Goal: Transaction & Acquisition: Obtain resource

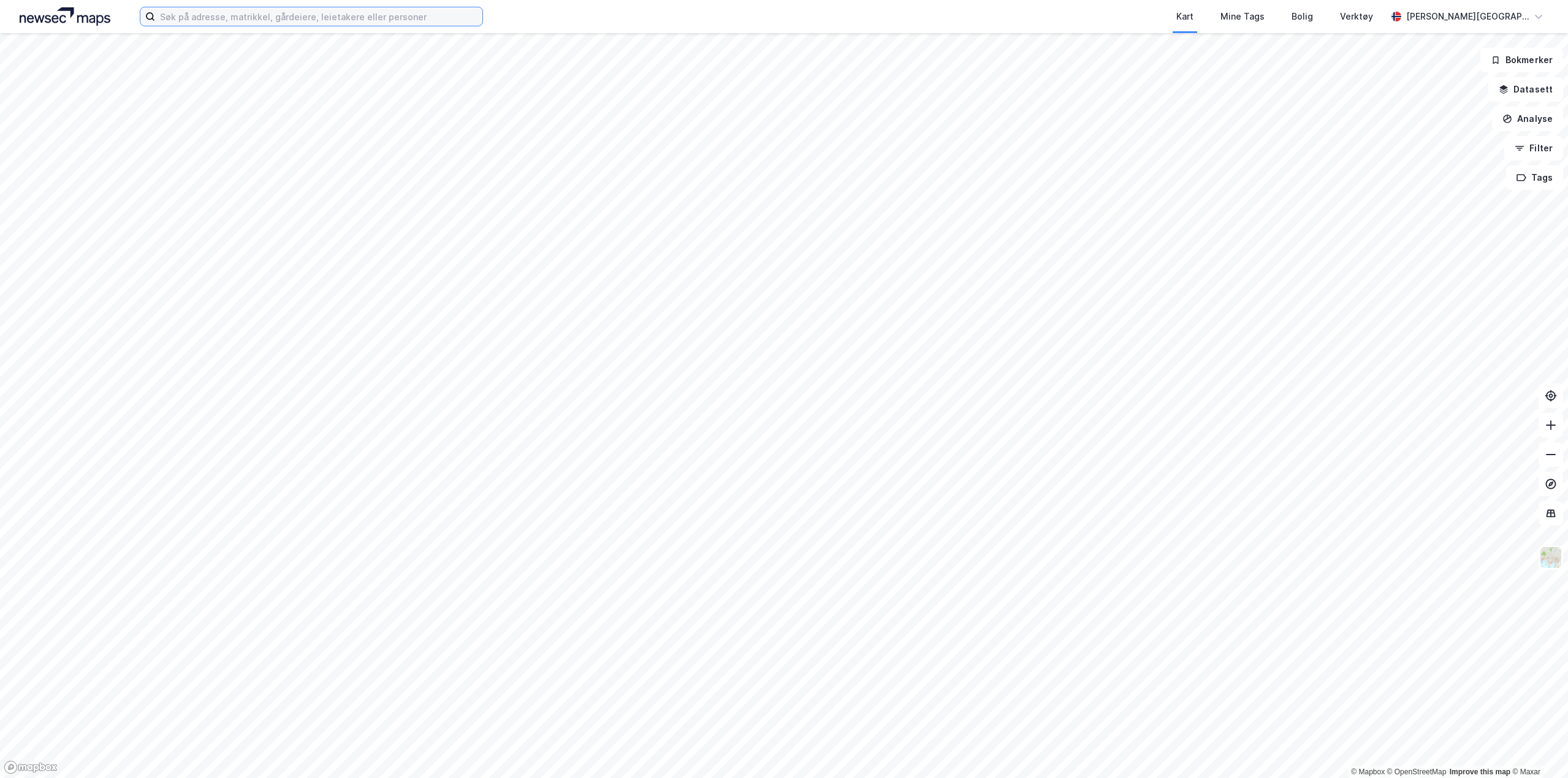
click at [220, 21] on input at bounding box center [318, 16] width 327 height 18
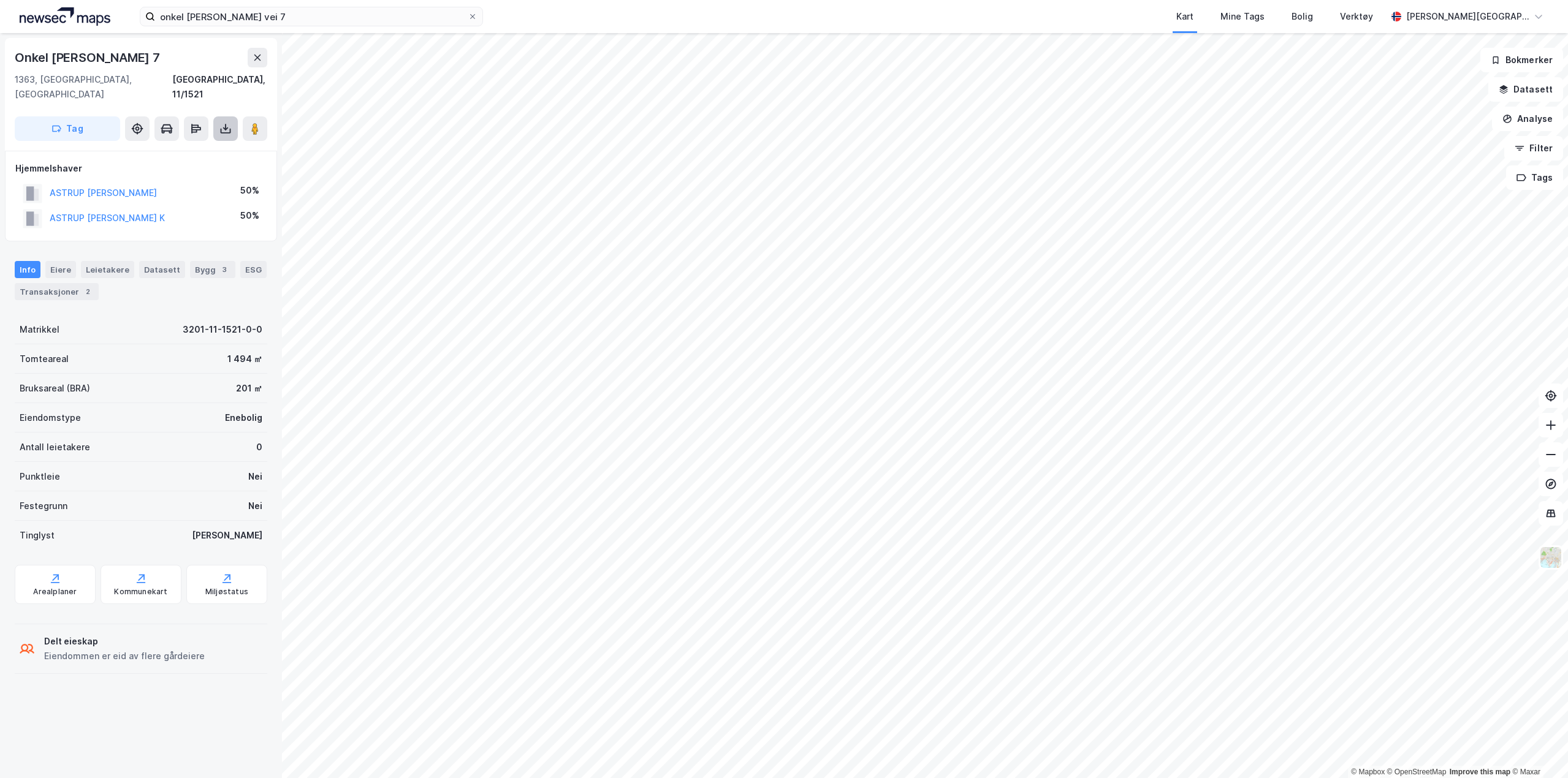
click at [226, 124] on icon at bounding box center [226, 127] width 2 height 6
click at [209, 143] on div "Last ned grunnbok" at bounding box center [172, 153] width 130 height 19
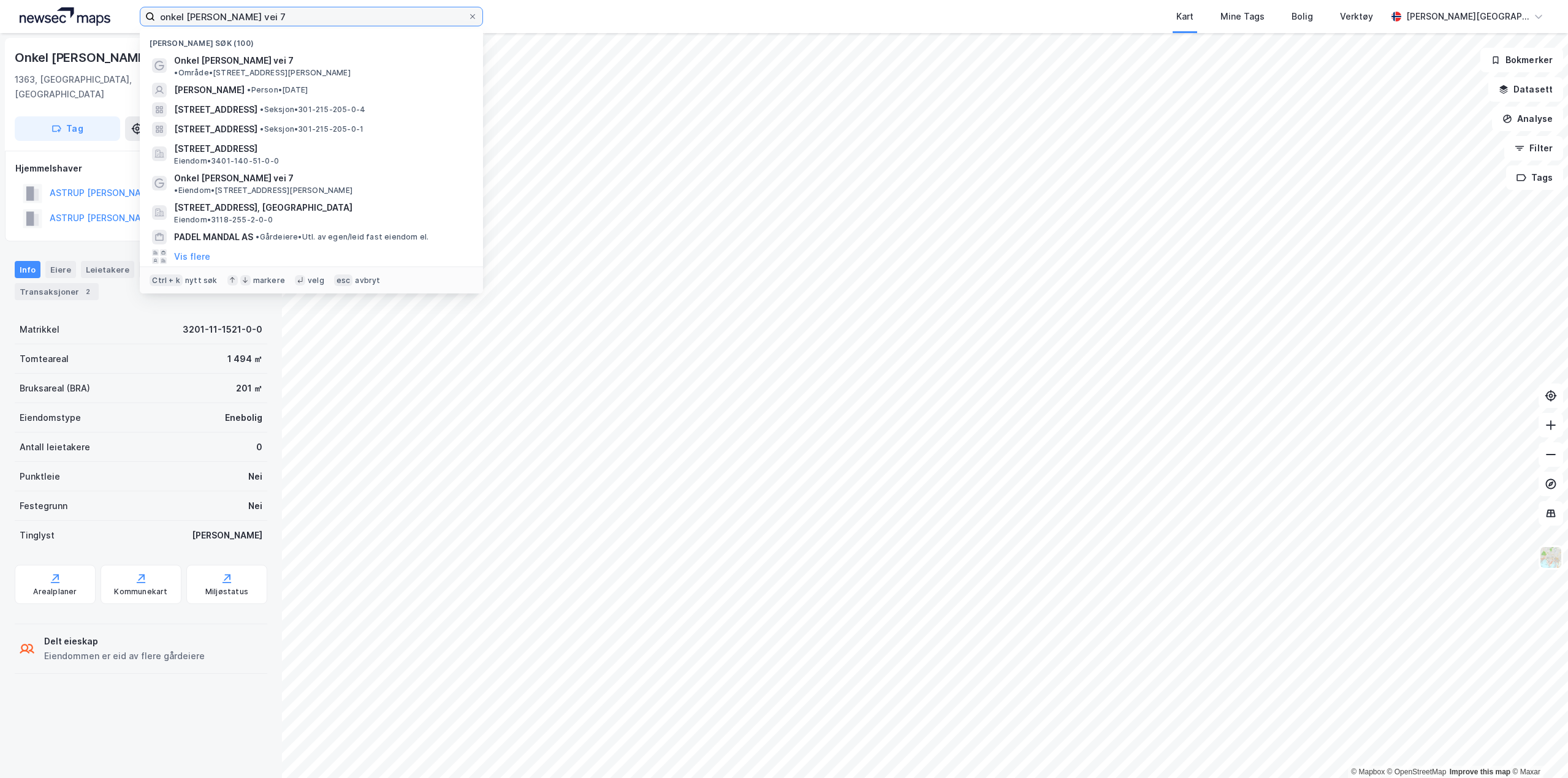
drag, startPoint x: 135, startPoint y: 19, endPoint x: 3, endPoint y: 33, distance: 132.7
click at [3, 33] on div "onkel [PERSON_NAME] vei 7 Nylige søk (100) Onkel [PERSON_NAME] vei 7 • Område •…" at bounding box center [784, 389] width 1568 height 778
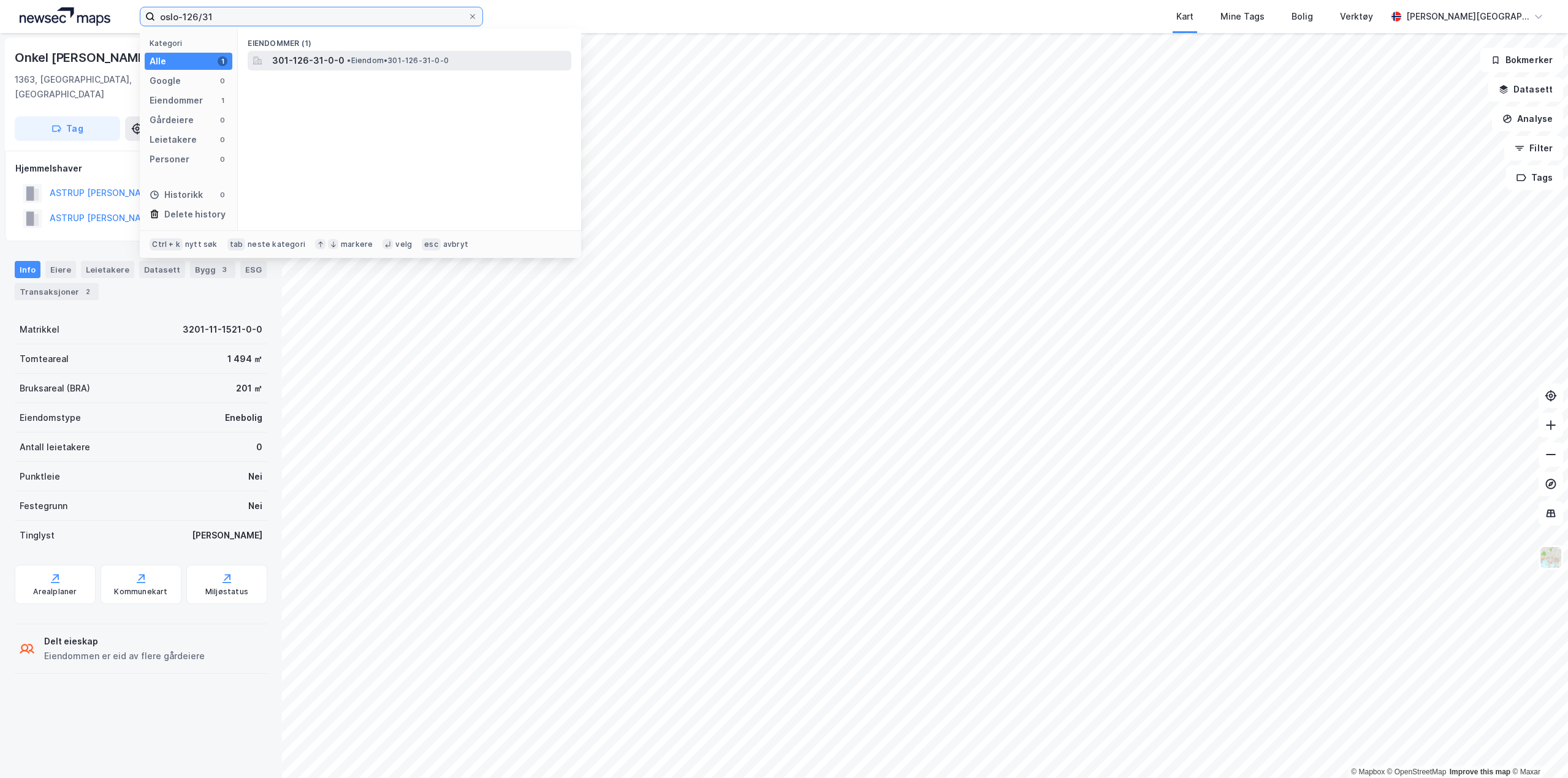
type input "oslo-126/31"
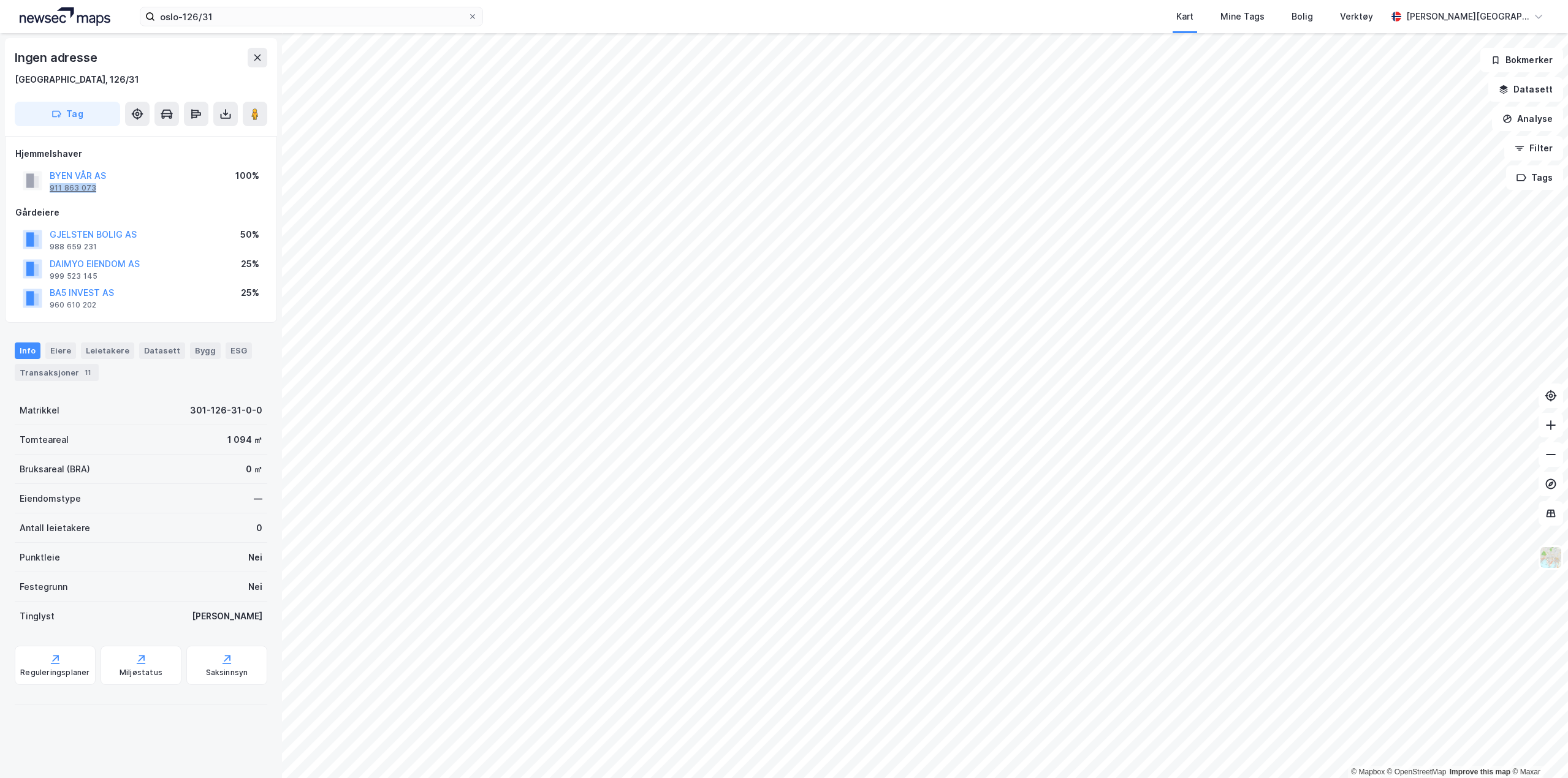
drag, startPoint x: 102, startPoint y: 187, endPoint x: 51, endPoint y: 189, distance: 51.0
click at [51, 189] on div "BYEN VÅR AS 911 863 073" at bounding box center [78, 181] width 56 height 24
copy div "911 863 073"
